Goal: Transaction & Acquisition: Purchase product/service

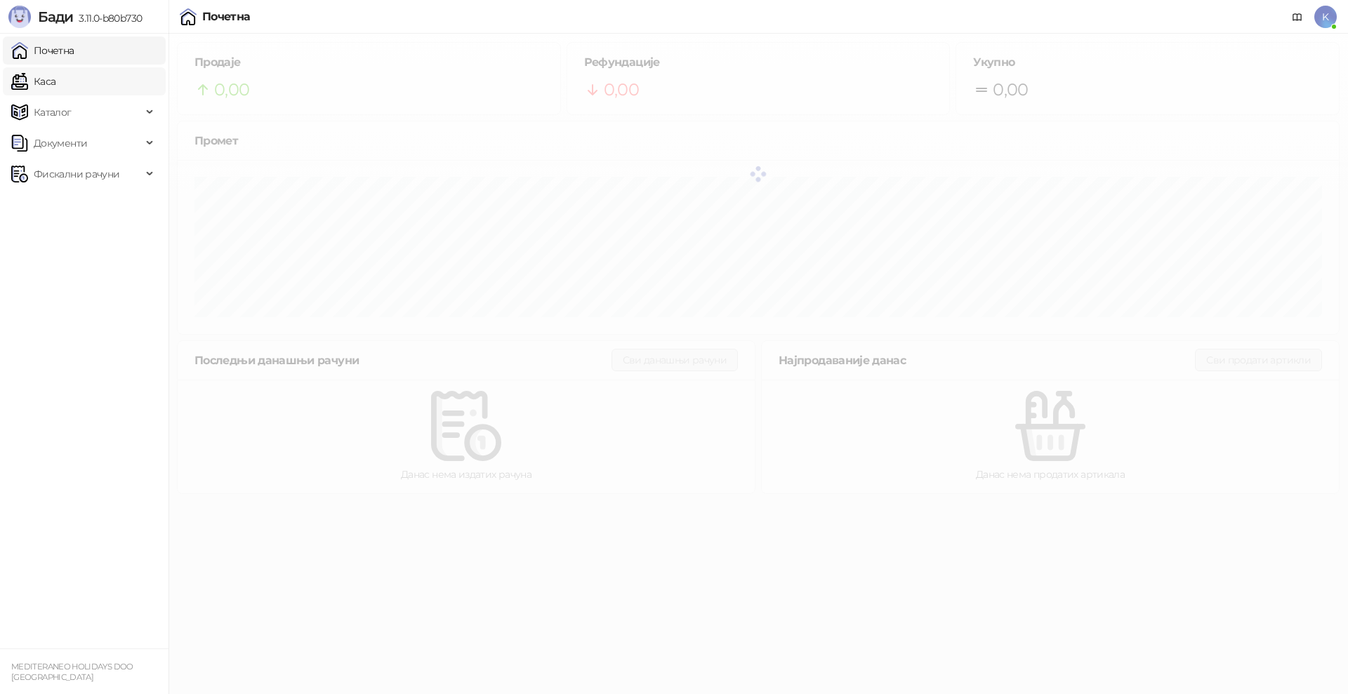
click at [55, 85] on link "Каса" at bounding box center [33, 81] width 44 height 28
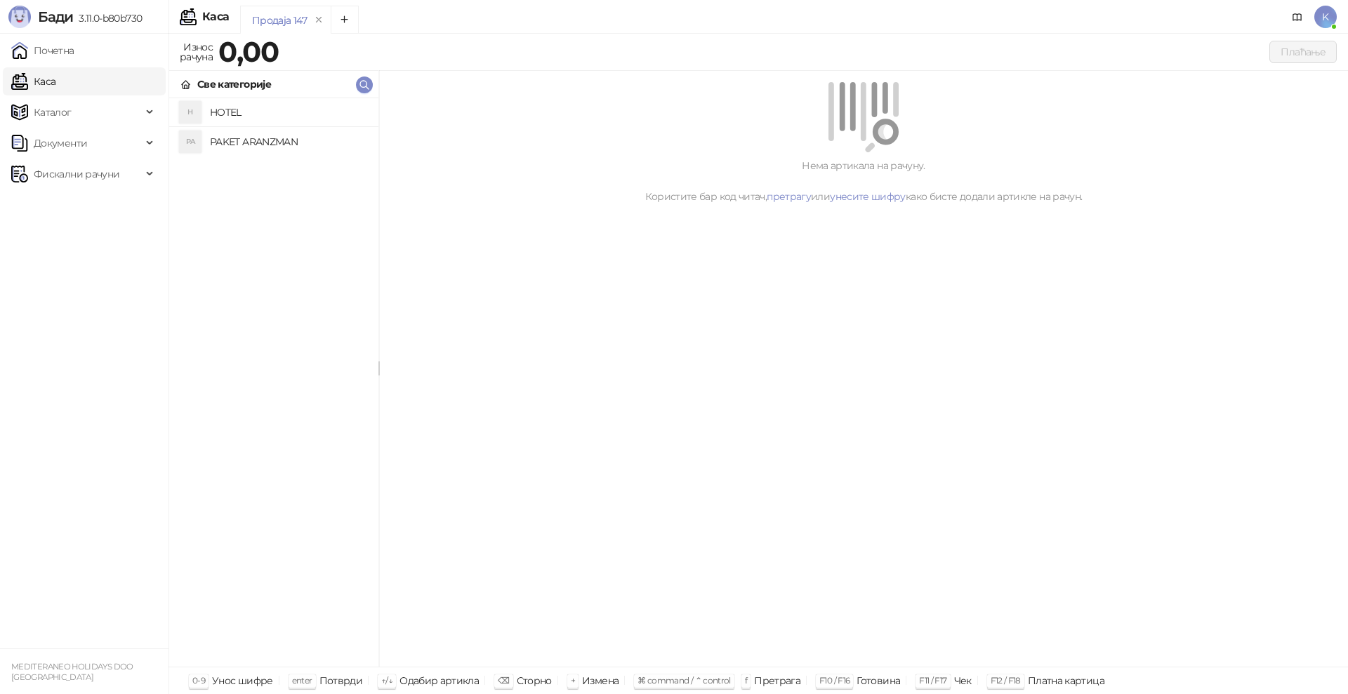
click at [220, 135] on h4 "PAKET ARANZMAN" at bounding box center [288, 142] width 157 height 22
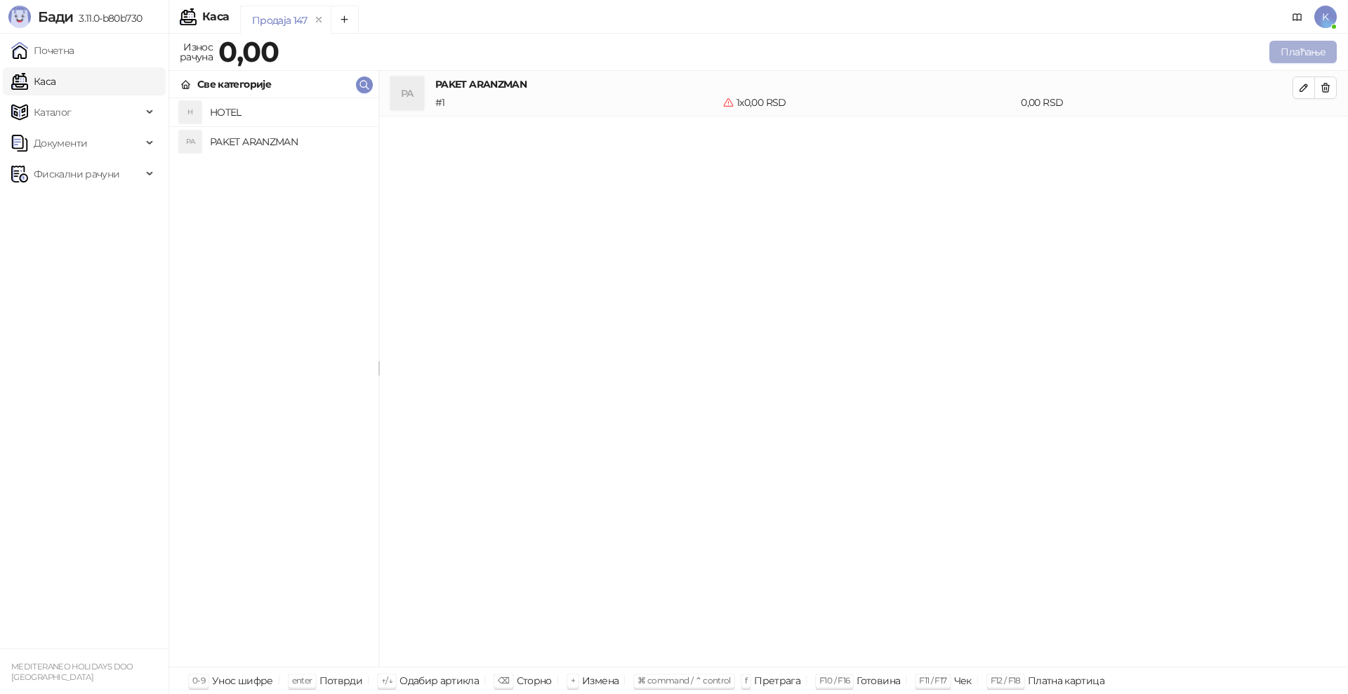
click at [1327, 50] on button "Плаћање" at bounding box center [1302, 52] width 67 height 22
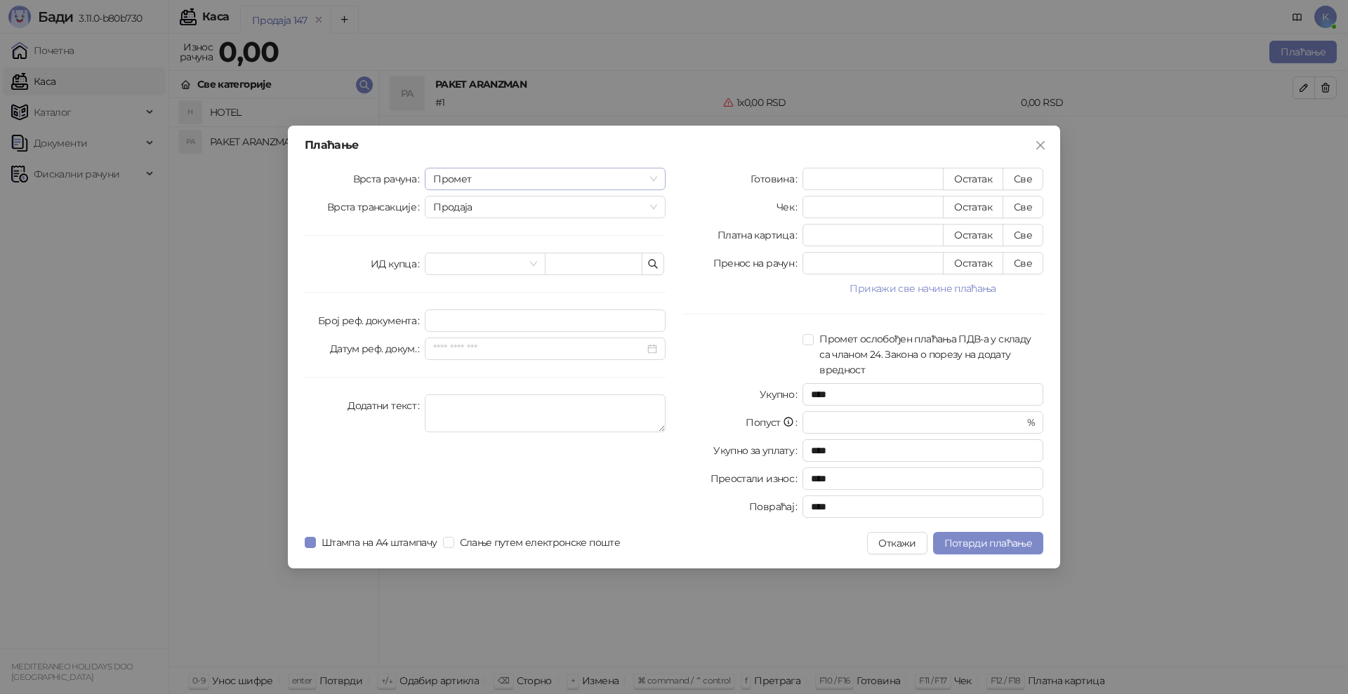
click at [489, 178] on span "Промет" at bounding box center [545, 178] width 224 height 21
click at [477, 274] on div "[PERSON_NAME]" at bounding box center [545, 274] width 218 height 15
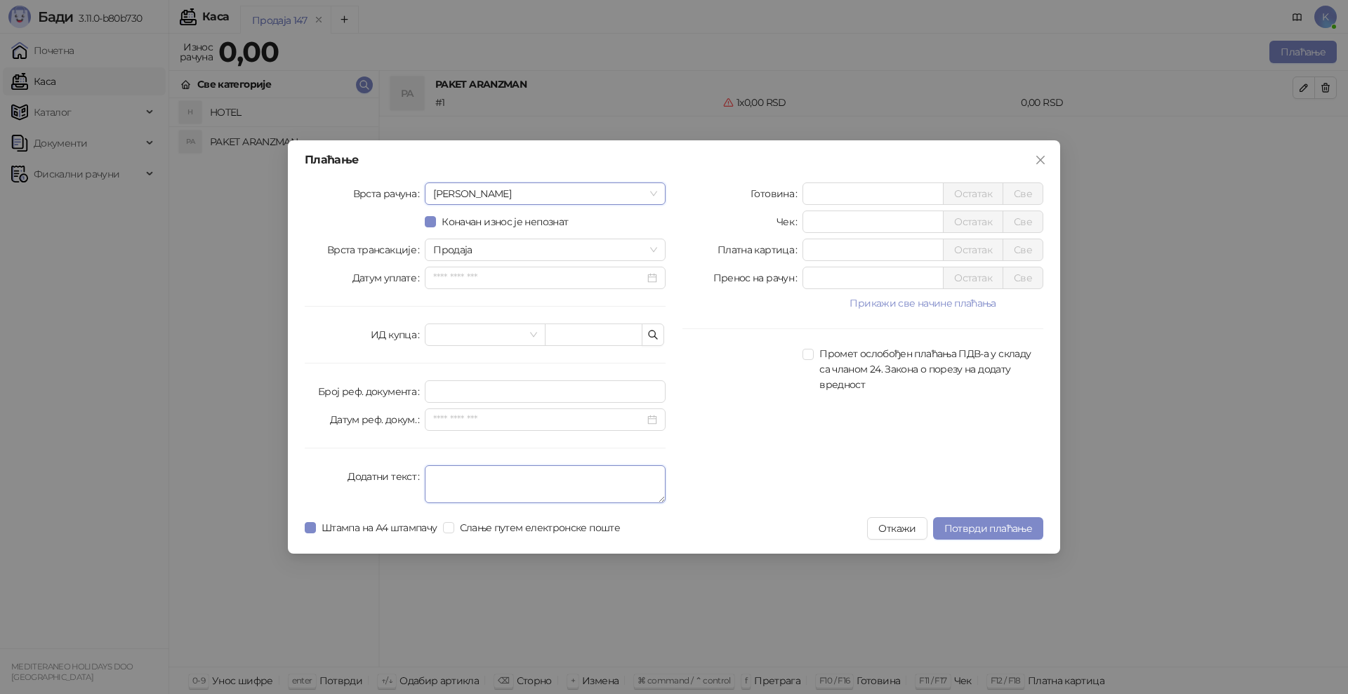
click at [441, 475] on textarea "Додатни текст" at bounding box center [545, 484] width 241 height 38
type textarea "*********"
drag, startPoint x: 819, startPoint y: 198, endPoint x: 765, endPoint y: 199, distance: 54.8
click at [765, 199] on div "Готовина * Остатак Све" at bounding box center [862, 194] width 361 height 22
type input "******"
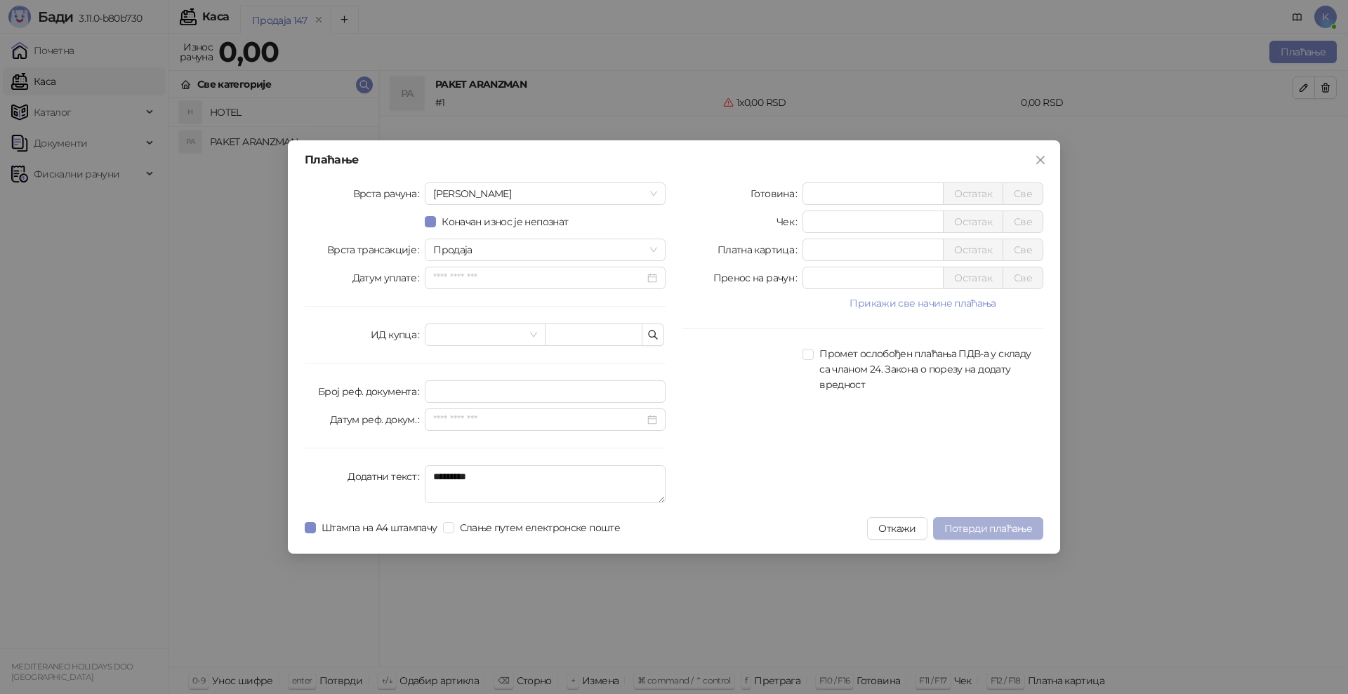
click at [977, 527] on span "Потврди плаћање" at bounding box center [988, 528] width 88 height 13
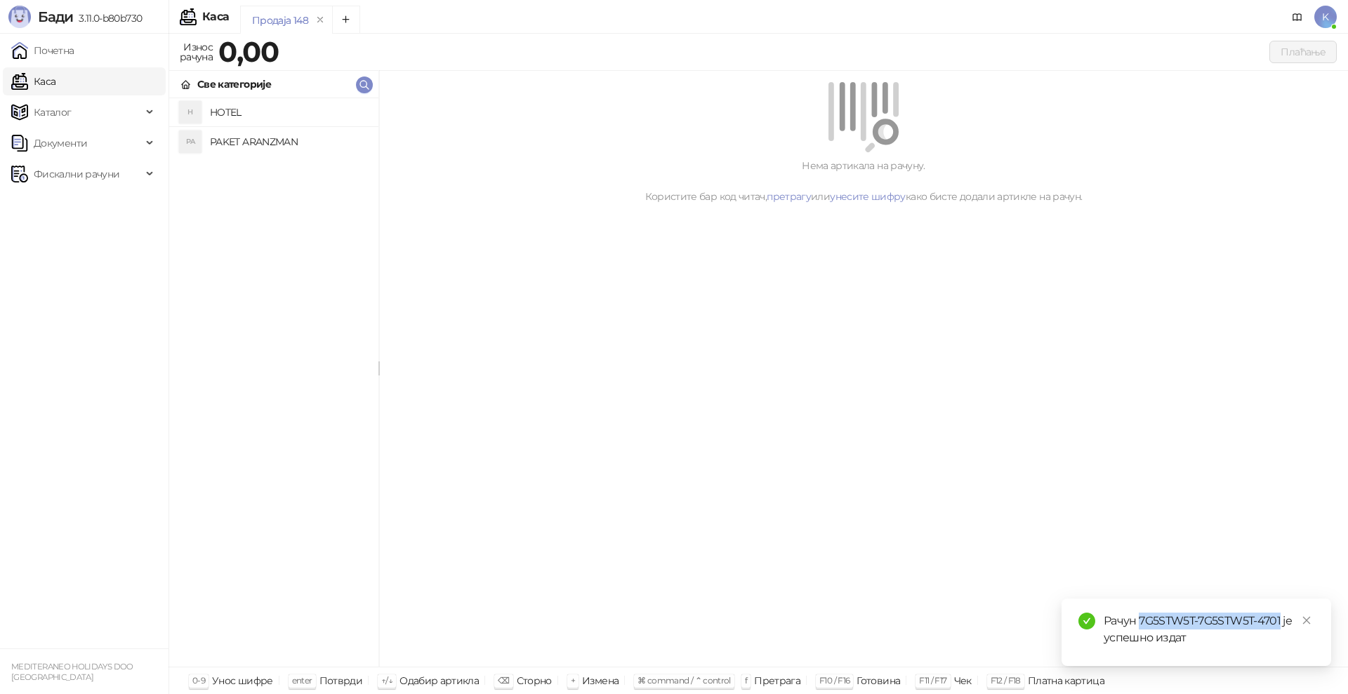
drag, startPoint x: 1282, startPoint y: 622, endPoint x: 1138, endPoint y: 626, distance: 144.0
click at [1138, 626] on div "Рачун 7G5STW5T-7G5STW5T-4701 је успешно издат" at bounding box center [1209, 630] width 211 height 34
copy div "7G5STW5T-7G5STW5T-4701"
click at [79, 169] on span "Фискални рачуни" at bounding box center [77, 174] width 86 height 28
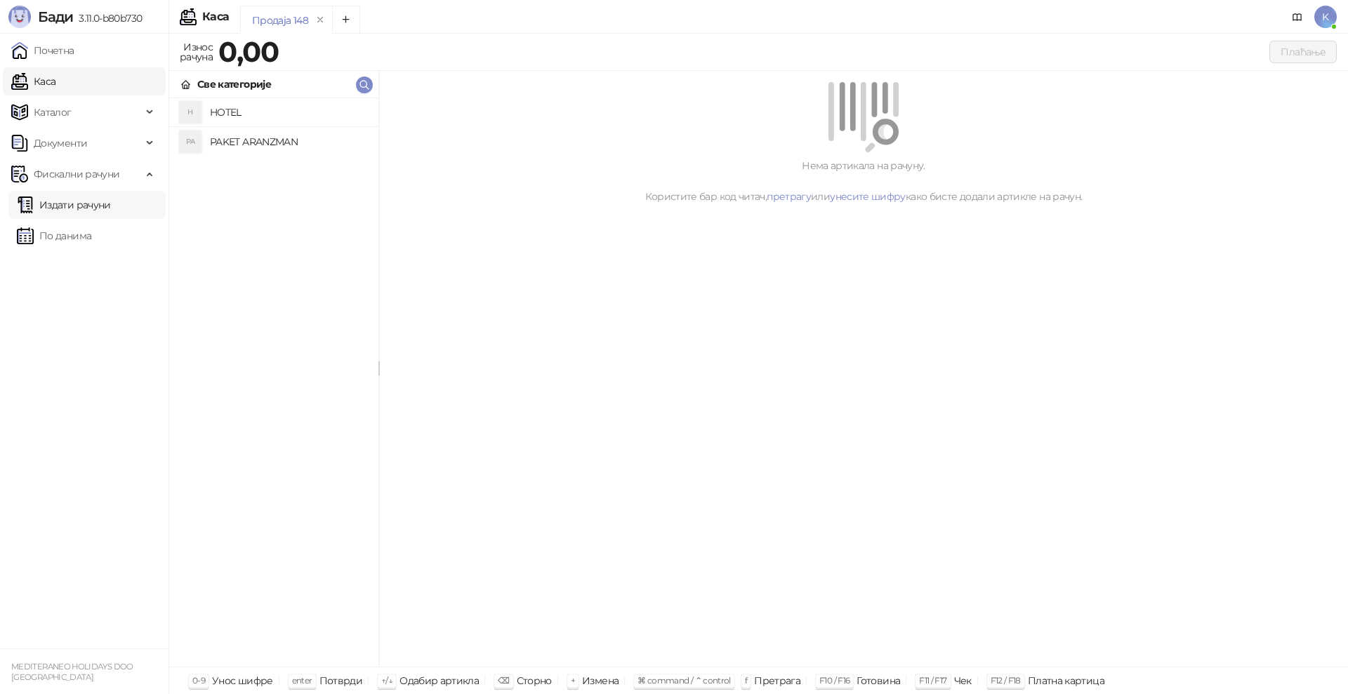
click at [60, 205] on link "Издати рачуни" at bounding box center [64, 205] width 94 height 28
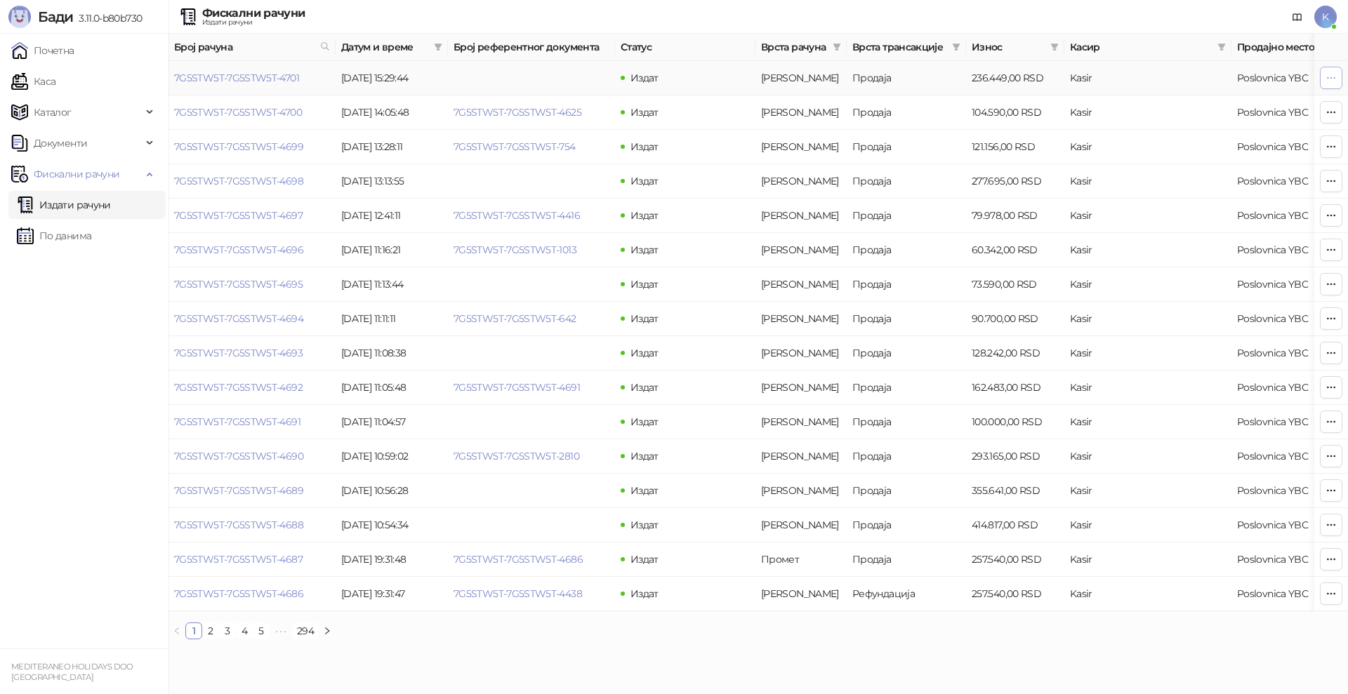
click at [1323, 75] on button "button" at bounding box center [1331, 78] width 22 height 22
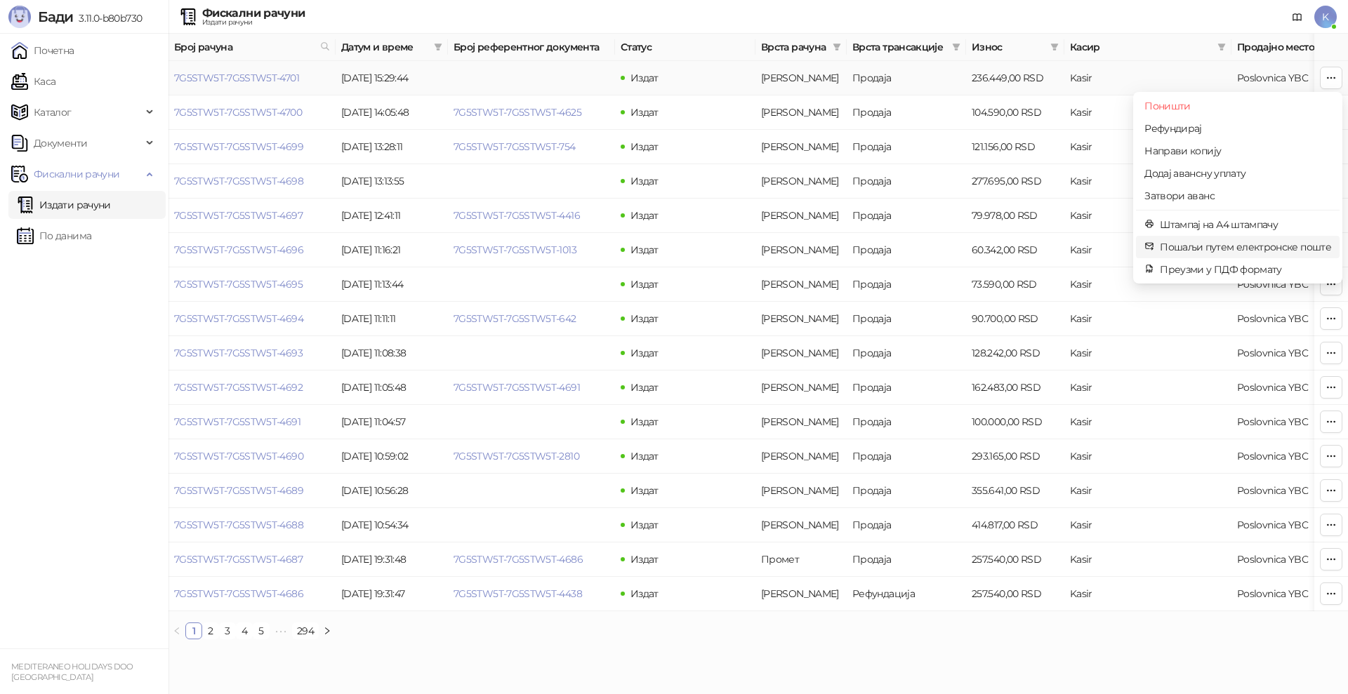
click at [1184, 244] on span "Пошаљи путем електронске поште" at bounding box center [1245, 246] width 171 height 15
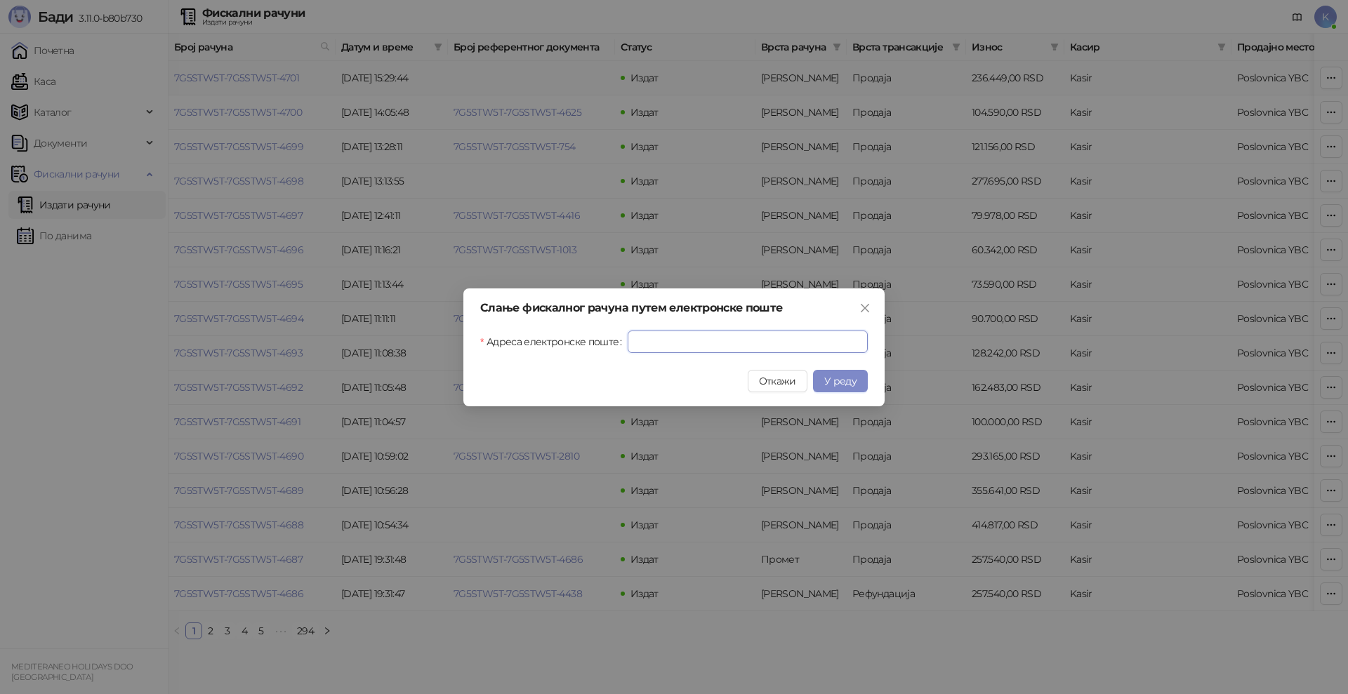
click at [676, 340] on input "Адреса електронске поште" at bounding box center [748, 342] width 240 height 22
paste input "**********"
type input "**********"
click at [844, 378] on span "У реду" at bounding box center [840, 381] width 32 height 13
